Goal: Task Accomplishment & Management: Manage account settings

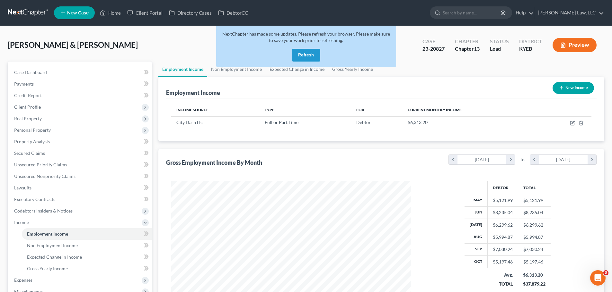
click at [27, 12] on link at bounding box center [28, 13] width 41 height 12
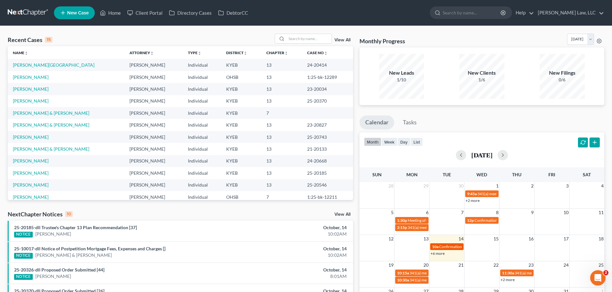
click at [444, 244] on link "10a Confirmation hearing for Elizabeth Chipps" at bounding box center [446, 247] width 33 height 7
select select "Days"
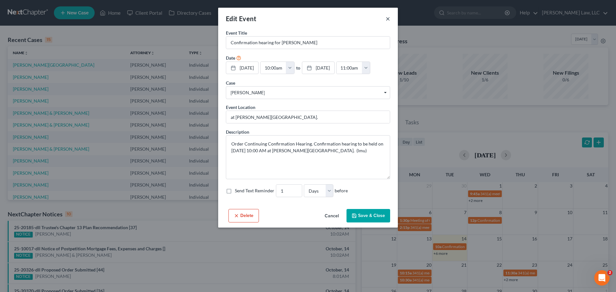
click at [387, 20] on button "×" at bounding box center [388, 19] width 4 height 8
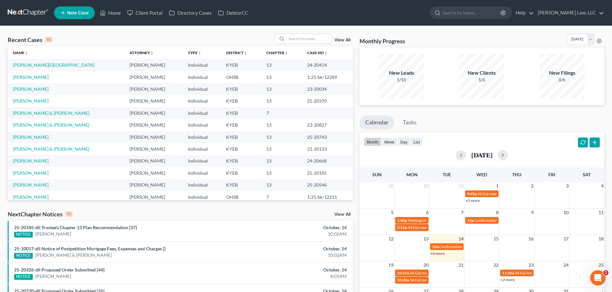
click at [441, 254] on link "+6 more" at bounding box center [437, 253] width 14 height 5
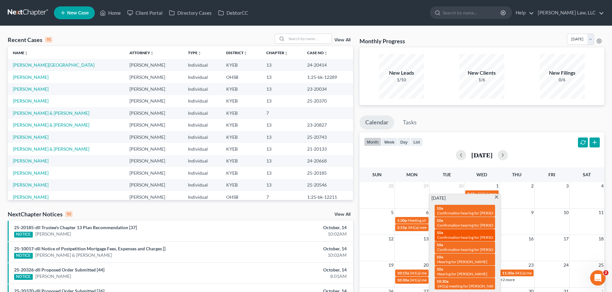
scroll to position [32, 0]
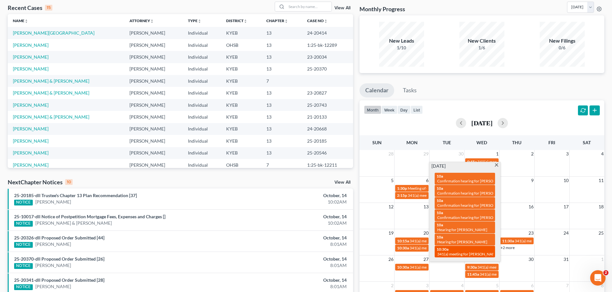
click at [456, 252] on span "341(a) meeting for Maria McGlinchey" at bounding box center [468, 254] width 62 height 5
select select "Days"
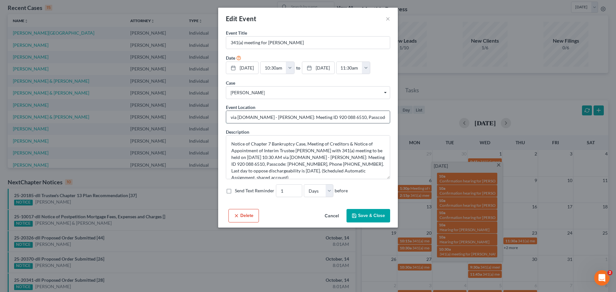
drag, startPoint x: 298, startPoint y: 131, endPoint x: 325, endPoint y: 133, distance: 27.4
click at [325, 123] on input "via Zoom.us - Mallory: Meeting ID 920 088 6510, Passcode: 3619554856, Phone 1" at bounding box center [308, 117] width 164 height 12
click at [368, 123] on input "via Zoom.us - Mallory: Meeting ID 920 088 6510, Passcode: 3619554856, Phone 1" at bounding box center [308, 117] width 164 height 12
click at [389, 21] on button "×" at bounding box center [388, 19] width 4 height 8
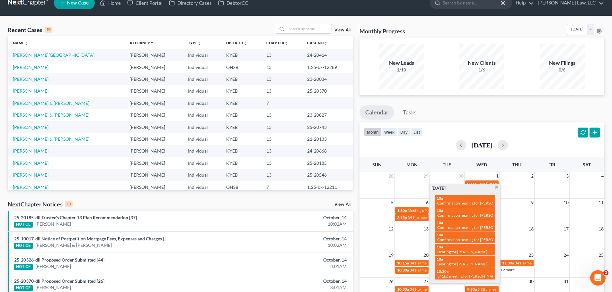
scroll to position [0, 0]
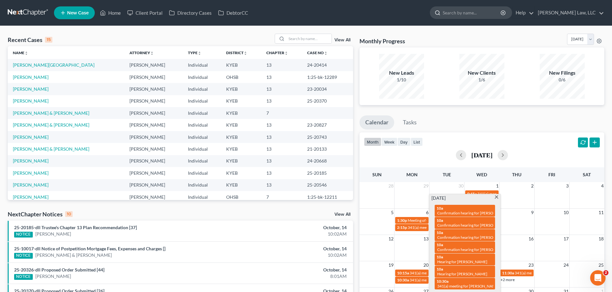
click at [461, 15] on input "search" at bounding box center [471, 13] width 59 height 12
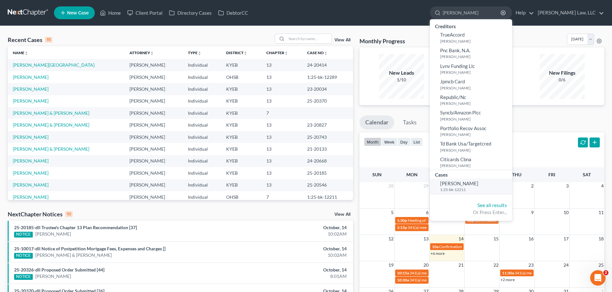
type input "mcglinch"
click at [463, 186] on span "McGlinchey, Maria" at bounding box center [459, 184] width 38 height 6
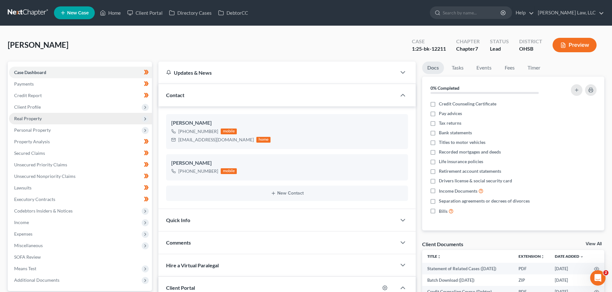
click at [27, 117] on span "Real Property" at bounding box center [28, 118] width 28 height 5
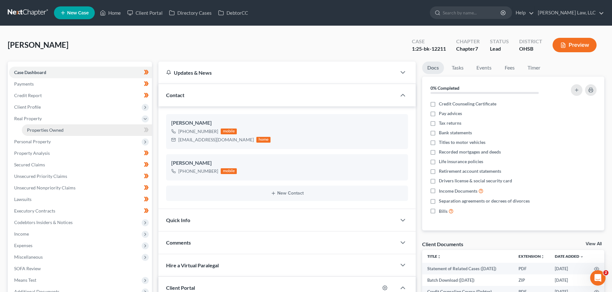
click at [30, 133] on span "Properties Owned" at bounding box center [45, 129] width 37 height 5
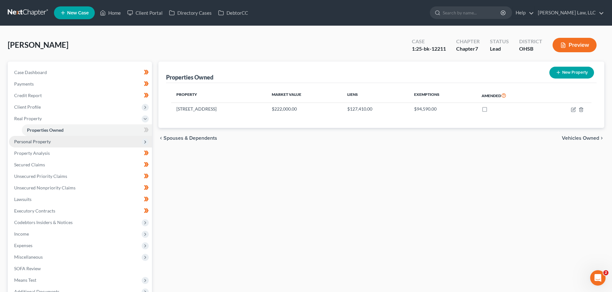
click at [63, 138] on span "Personal Property" at bounding box center [80, 142] width 143 height 12
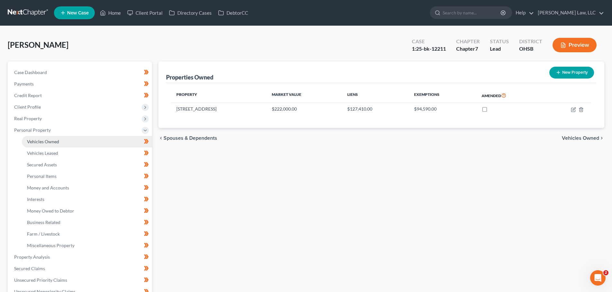
click at [53, 140] on span "Vehicles Owned" at bounding box center [43, 141] width 32 height 5
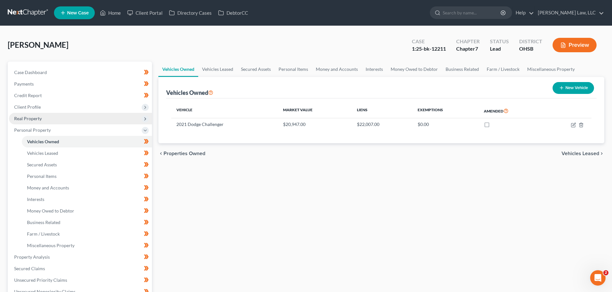
click at [38, 117] on span "Real Property" at bounding box center [28, 118] width 28 height 5
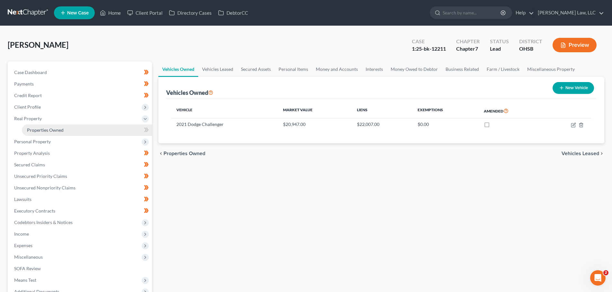
click at [40, 130] on span "Properties Owned" at bounding box center [45, 129] width 37 height 5
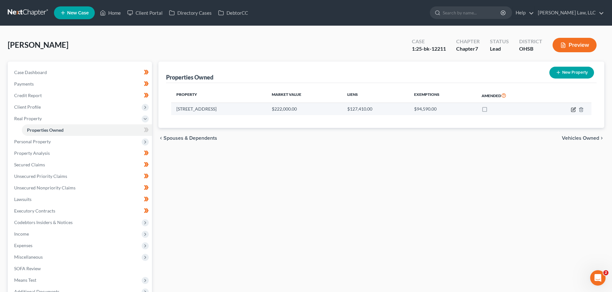
click at [572, 110] on icon "button" at bounding box center [573, 109] width 5 height 5
select select "36"
select select "0"
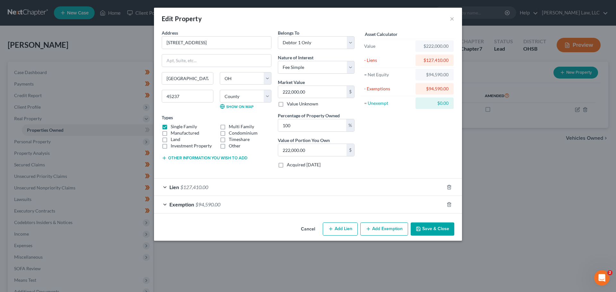
click at [214, 50] on div "Address * 2502 Canterbury Ave Cincinnati State AL AK AR AZ CA CO CT DE DC FL GA…" at bounding box center [217, 102] width 116 height 144
drag, startPoint x: 217, startPoint y: 44, endPoint x: 67, endPoint y: 42, distance: 150.0
click at [67, 42] on div "Edit Property × Address * 2502 Canterbury Ave Cincinnati State AL AK AR AZ CA C…" at bounding box center [308, 146] width 616 height 292
click at [448, 14] on div "Edit Property ×" at bounding box center [308, 19] width 308 height 22
click at [451, 17] on button "×" at bounding box center [452, 19] width 4 height 8
